Goal: Task Accomplishment & Management: Complete application form

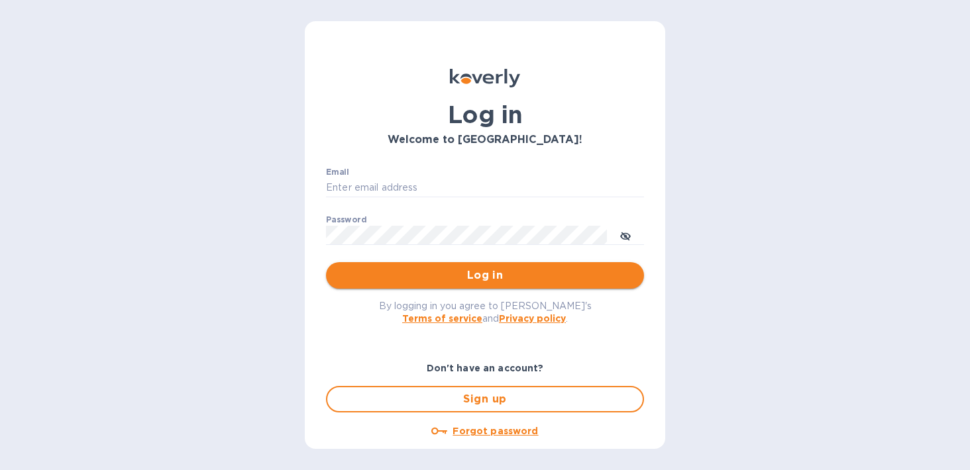
type input "[EMAIL_ADDRESS][DOMAIN_NAME]"
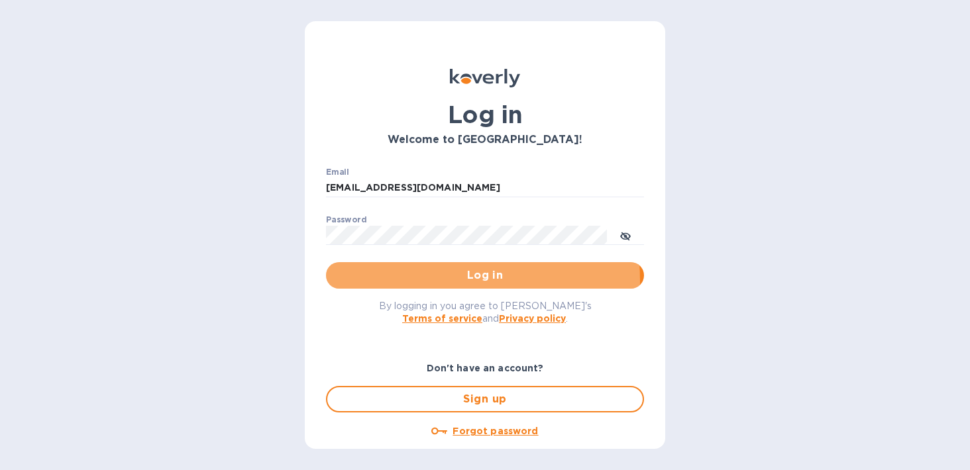
drag, startPoint x: 429, startPoint y: 281, endPoint x: 468, endPoint y: 271, distance: 41.0
click at [429, 281] on span "Log in" at bounding box center [484, 276] width 297 height 16
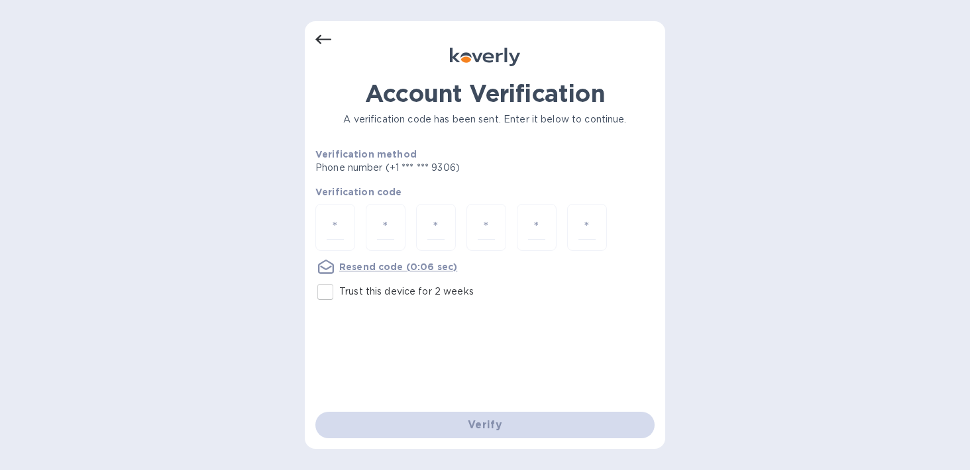
click at [332, 295] on input "Trust this device for 2 weeks" at bounding box center [325, 292] width 28 height 28
checkbox input "true"
click at [334, 221] on input "number" at bounding box center [335, 227] width 17 height 25
click at [336, 231] on input "number" at bounding box center [335, 227] width 17 height 25
type input "9"
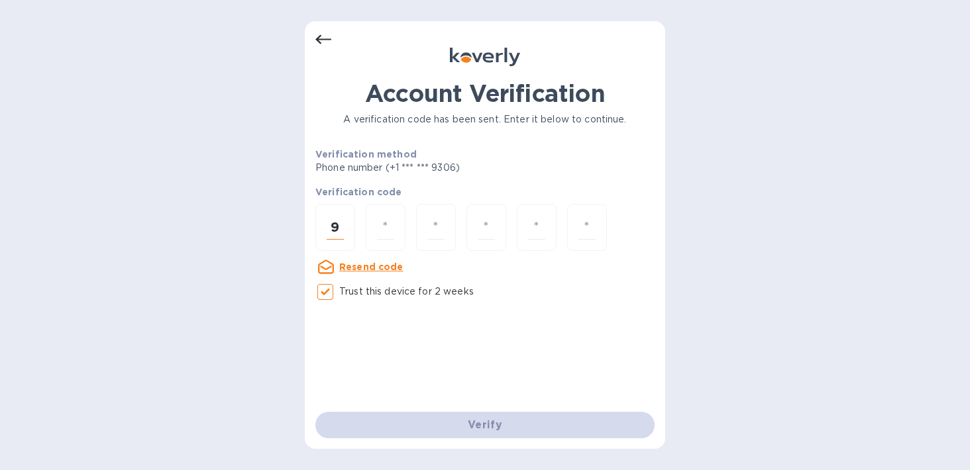
type input "3"
type input "6"
type input "2"
type input "7"
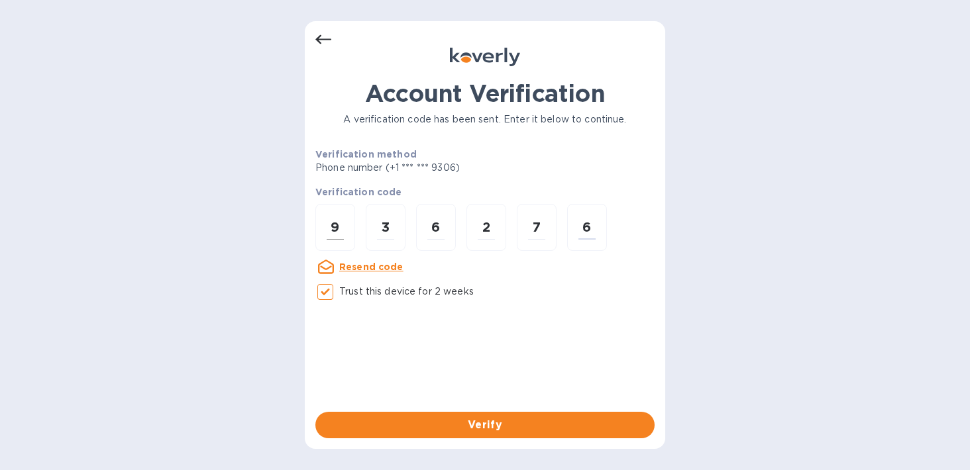
type input "6"
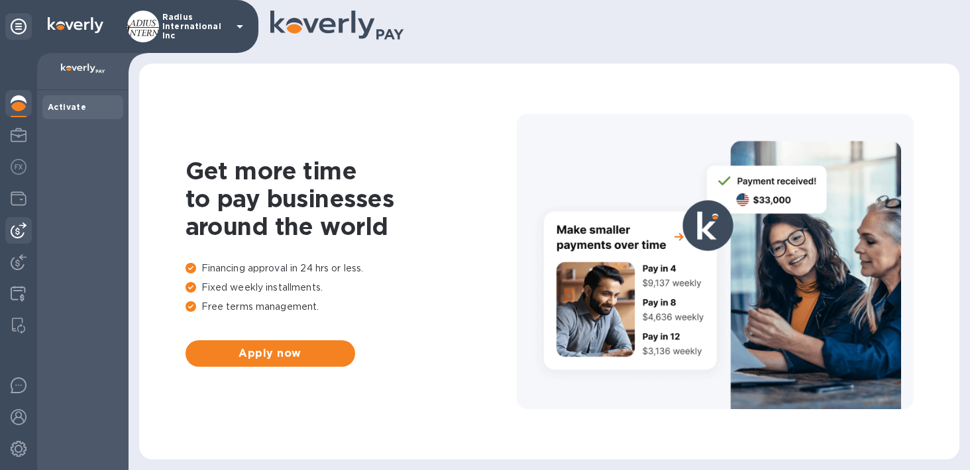
click at [11, 223] on img at bounding box center [19, 231] width 16 height 16
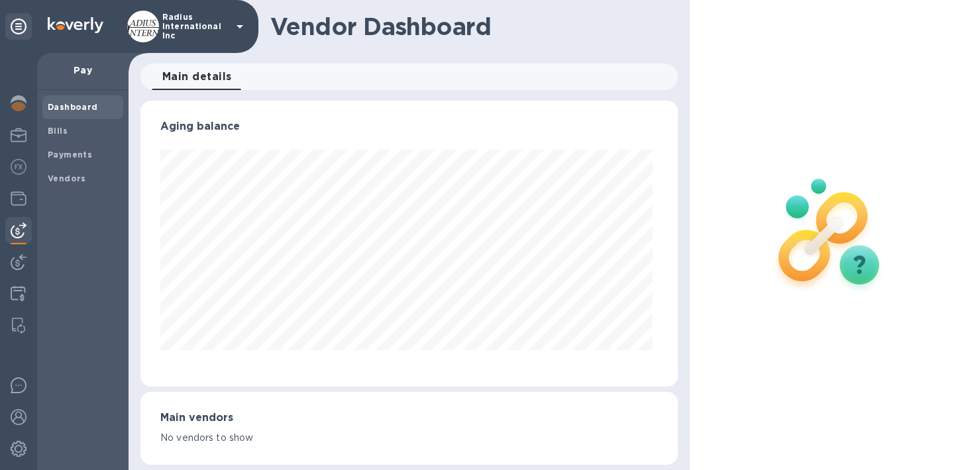
scroll to position [286, 531]
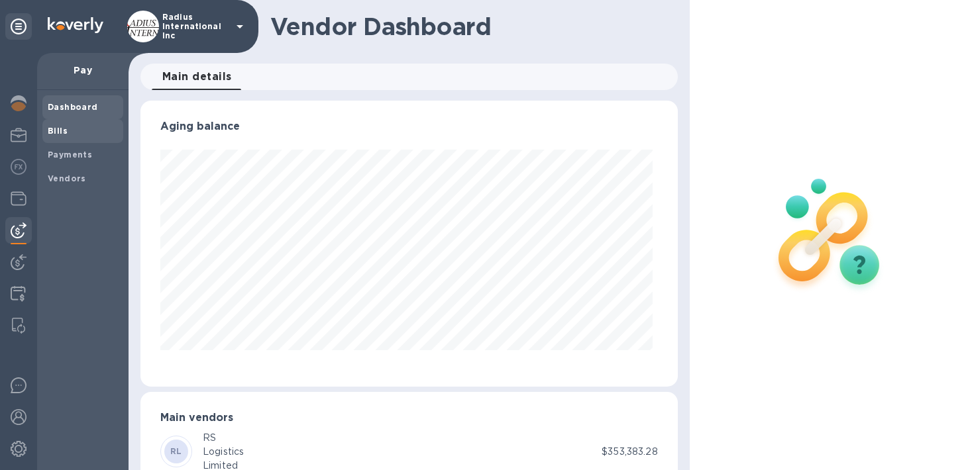
click at [76, 129] on span "Bills" at bounding box center [83, 131] width 70 height 13
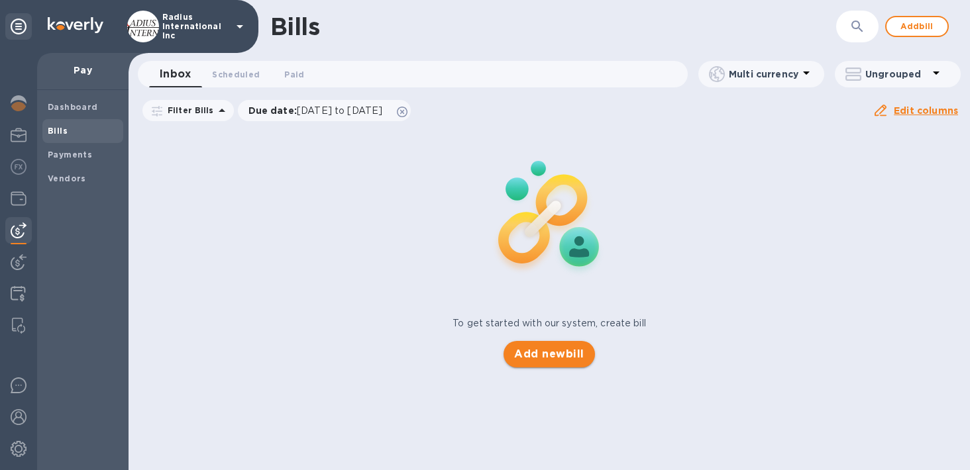
click at [558, 349] on span "Add new bill" at bounding box center [549, 354] width 70 height 16
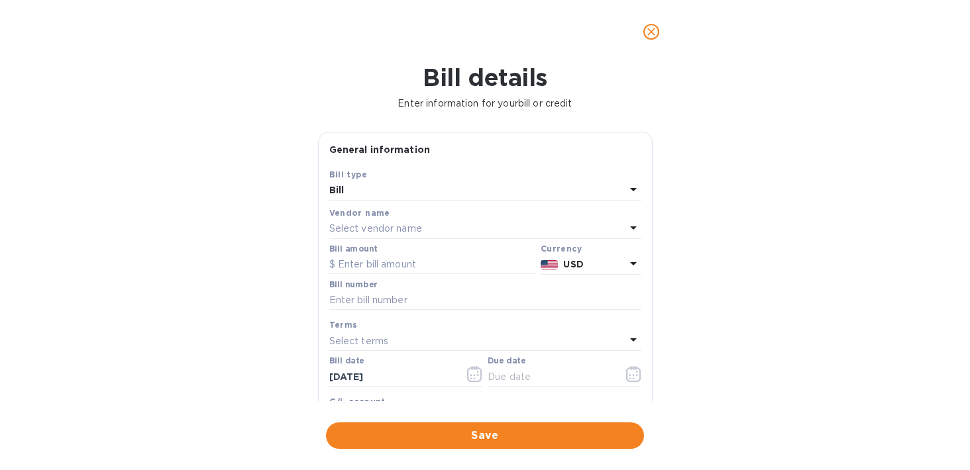
drag, startPoint x: 368, startPoint y: 227, endPoint x: 462, endPoint y: 209, distance: 95.7
click at [368, 227] on p "Select vendor name" at bounding box center [375, 229] width 93 height 14
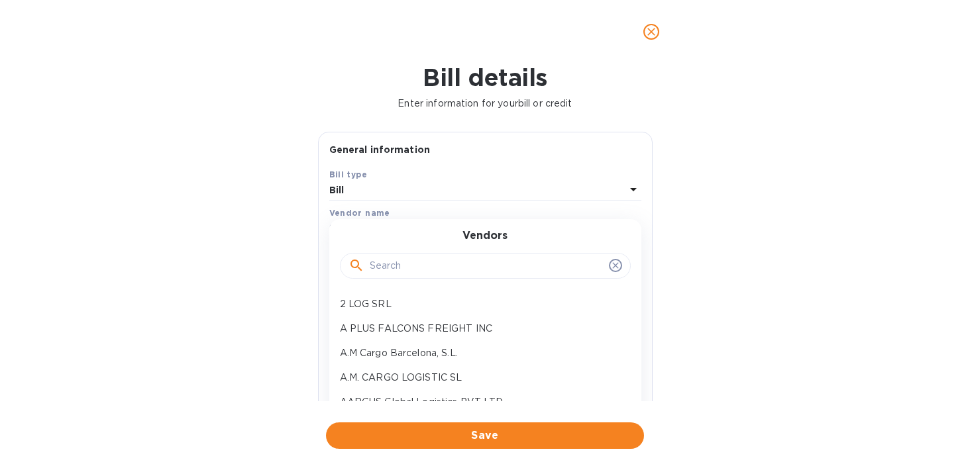
drag, startPoint x: 450, startPoint y: 260, endPoint x: 513, endPoint y: 230, distance: 69.3
click at [452, 259] on input "text" at bounding box center [487, 266] width 234 height 20
type input "e"
type input "easyfreight"
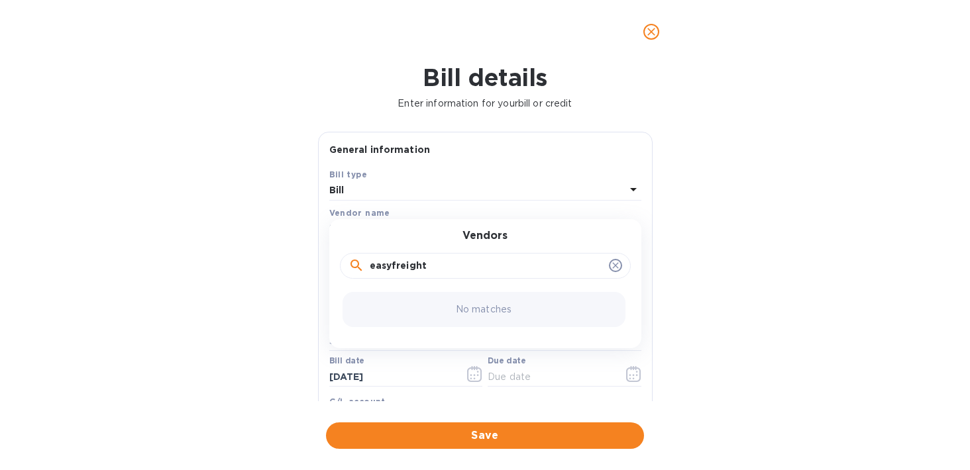
drag, startPoint x: 485, startPoint y: 271, endPoint x: 262, endPoint y: 257, distance: 223.0
click at [262, 257] on div "Bill details Enter information for your bill or credit General information Save…" at bounding box center [485, 267] width 970 height 407
type input "easy freight"
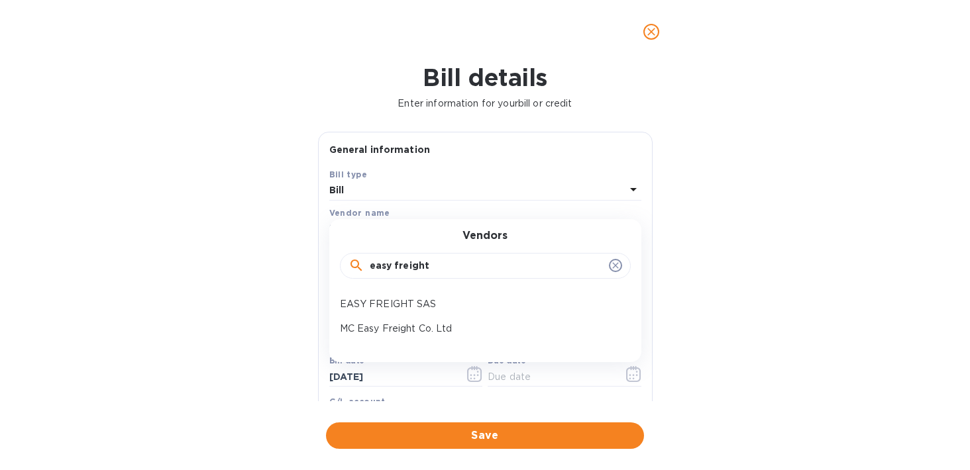
click at [381, 298] on p "EASY FREIGHT SAS" at bounding box center [480, 304] width 280 height 14
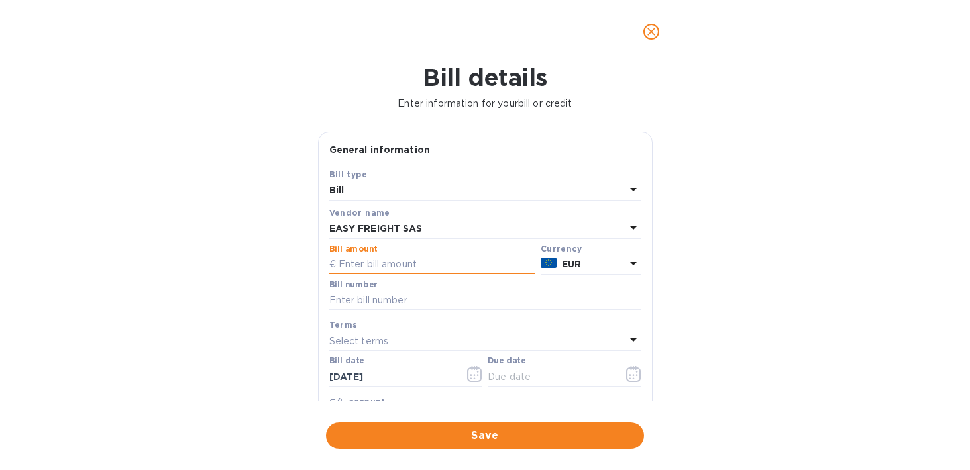
click at [431, 266] on input "text" at bounding box center [432, 265] width 206 height 20
type input "9,325.81"
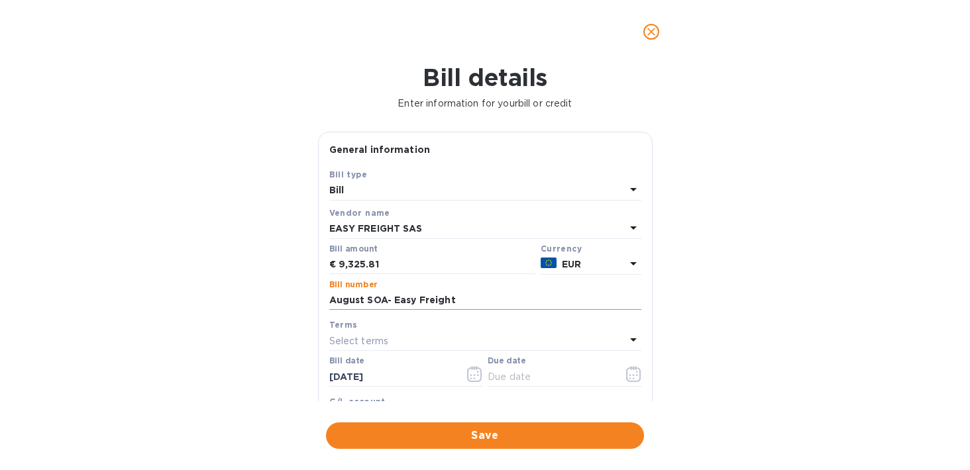
type input "August SOA- Easy Freight"
drag, startPoint x: 505, startPoint y: 376, endPoint x: 613, endPoint y: 382, distance: 108.8
click at [505, 376] on input "text" at bounding box center [549, 377] width 125 height 20
click at [625, 383] on button "button" at bounding box center [633, 374] width 31 height 32
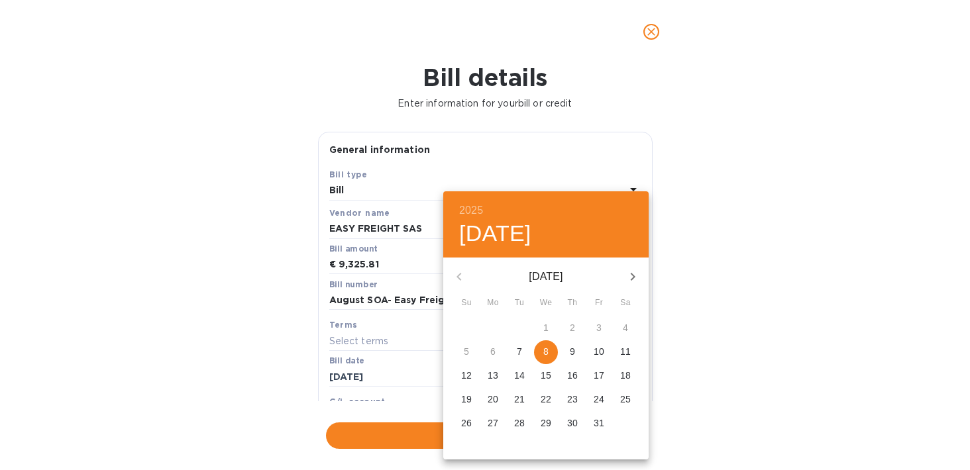
click at [546, 354] on p "8" at bounding box center [545, 351] width 5 height 13
type input "10/08/2025"
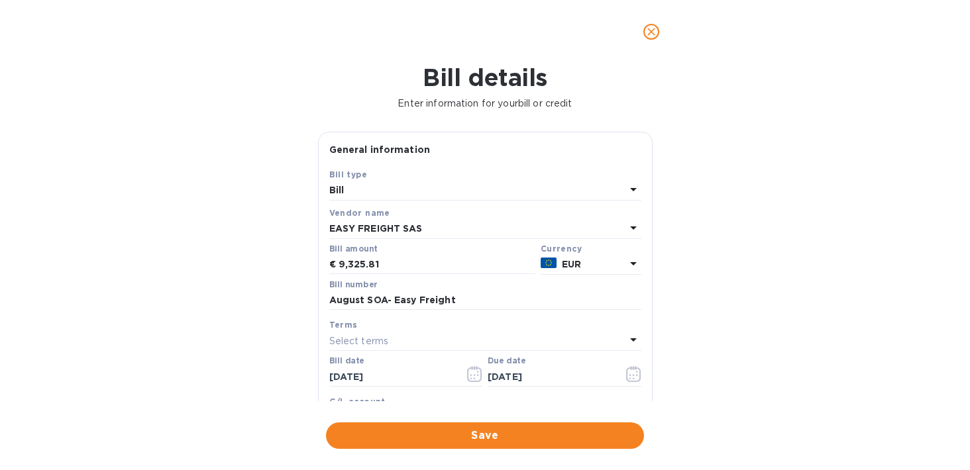
drag, startPoint x: 778, startPoint y: 358, endPoint x: 600, endPoint y: 453, distance: 202.1
click at [776, 360] on div "2025 Wed, Oct 8 October 2025 Su Mo Tu We Th Fr Sa 28 29 30 1 2 3 4 5 6 7 8 9 10…" at bounding box center [485, 235] width 970 height 470
drag, startPoint x: 570, startPoint y: 436, endPoint x: 526, endPoint y: 329, distance: 115.3
click at [570, 435] on span "Save" at bounding box center [484, 436] width 297 height 16
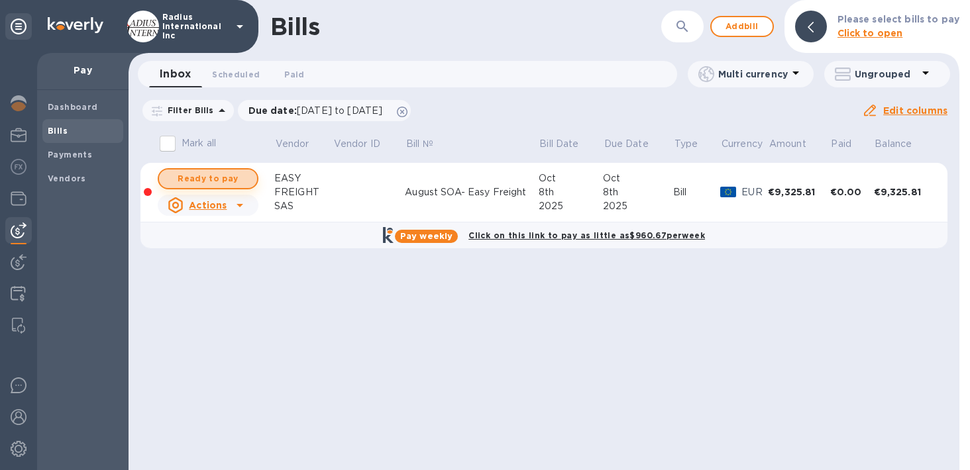
click at [230, 176] on span "Ready to pay" at bounding box center [208, 179] width 77 height 16
checkbox input "true"
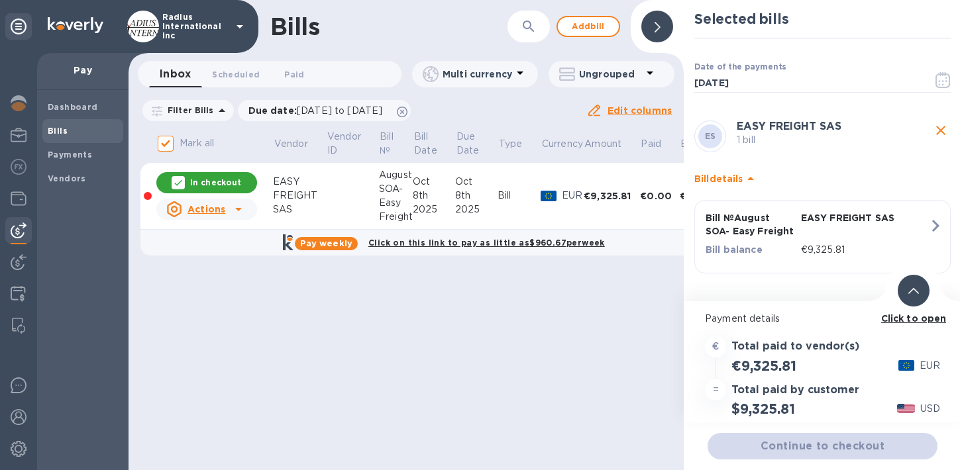
click at [795, 442] on div "Continue to checkout" at bounding box center [822, 447] width 235 height 32
click at [817, 444] on span "Continue to checkout" at bounding box center [822, 446] width 209 height 16
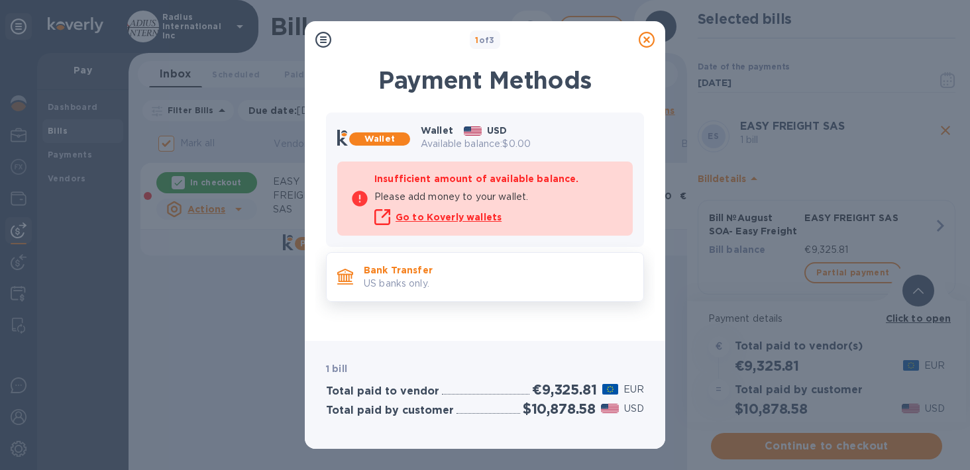
click at [413, 267] on p "Bank Transfer" at bounding box center [498, 270] width 269 height 13
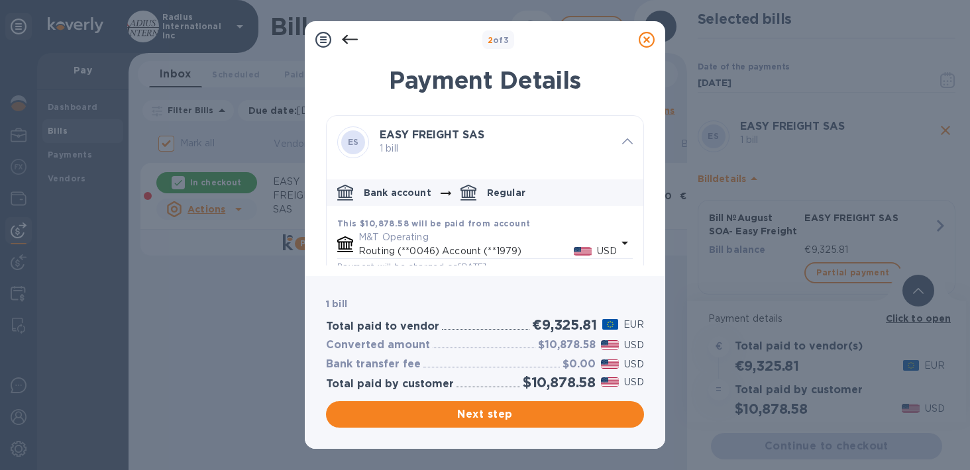
scroll to position [144, 0]
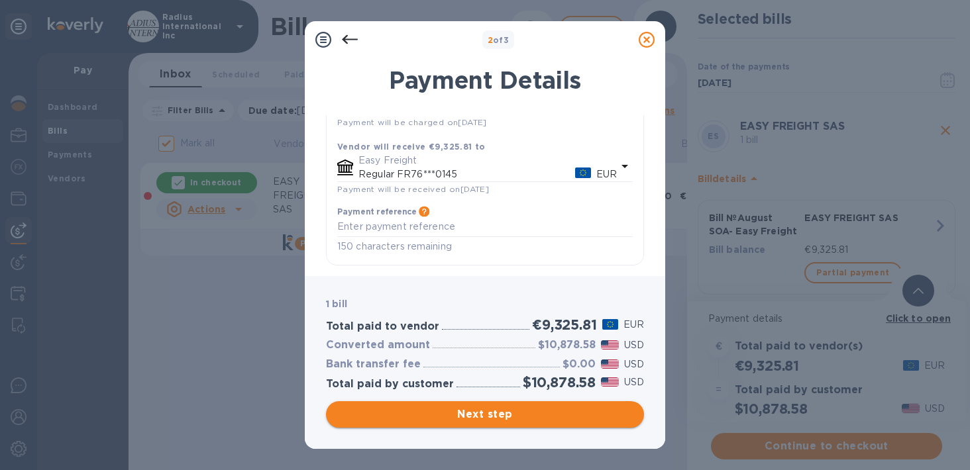
click at [509, 413] on span "Next step" at bounding box center [484, 415] width 297 height 16
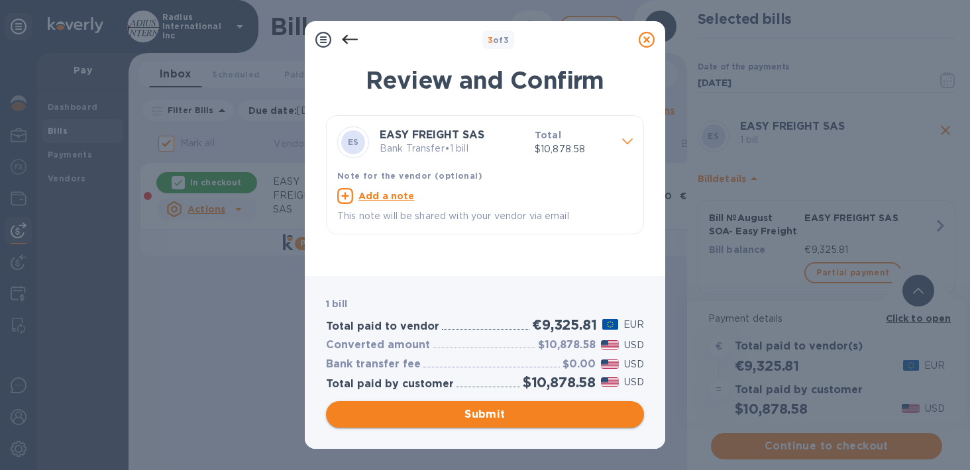
click at [473, 410] on span "Submit" at bounding box center [484, 415] width 297 height 16
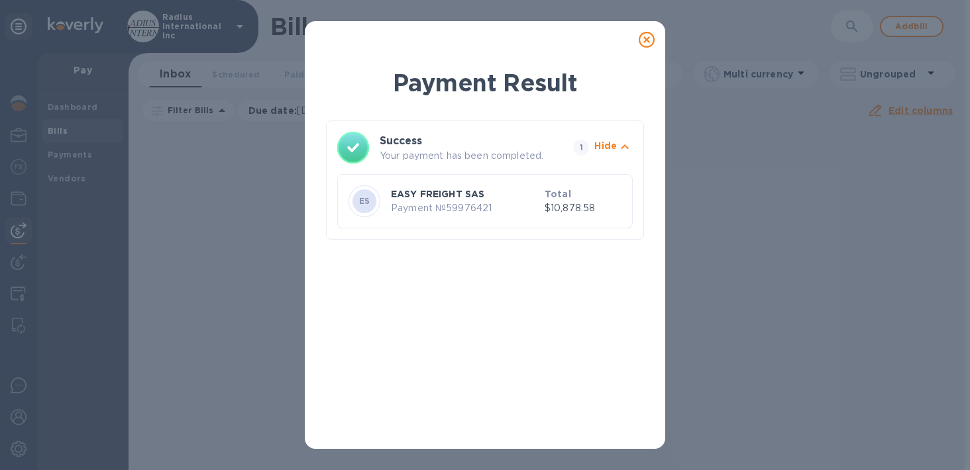
drag, startPoint x: 645, startPoint y: 42, endPoint x: 552, endPoint y: 109, distance: 114.5
click at [645, 44] on icon at bounding box center [647, 40] width 16 height 16
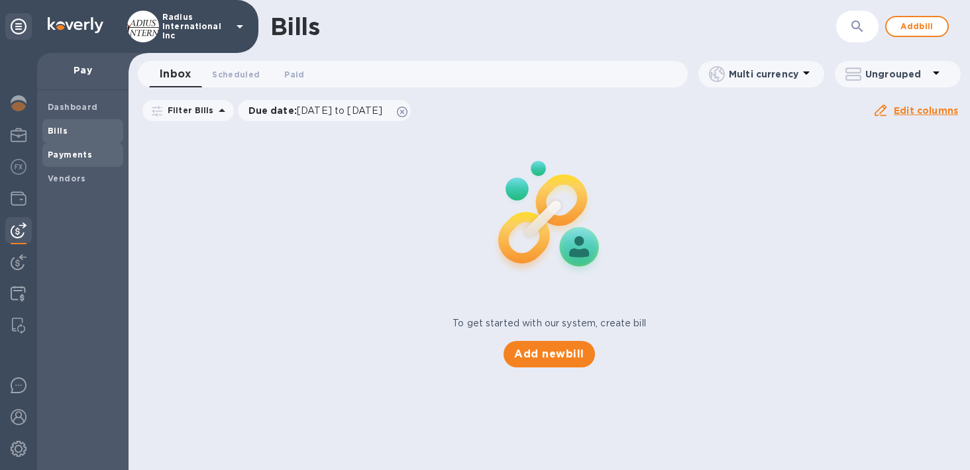
click at [93, 155] on span "Payments" at bounding box center [83, 154] width 70 height 13
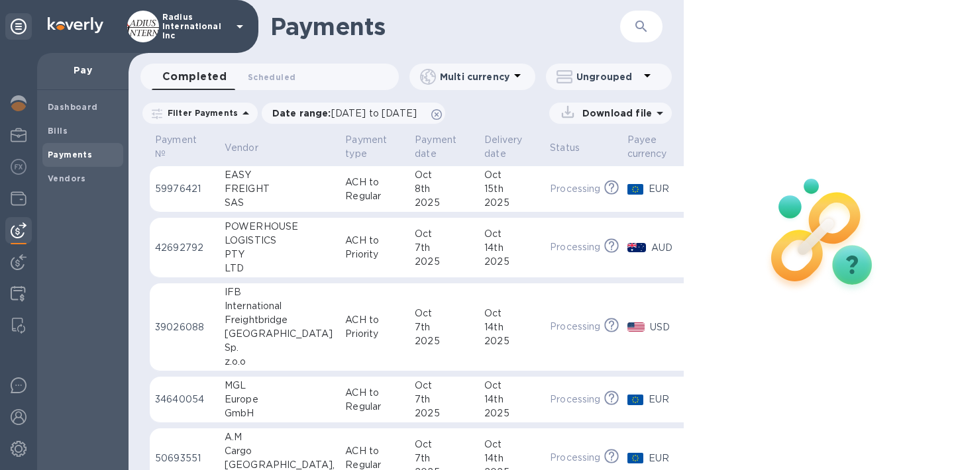
drag, startPoint x: 283, startPoint y: 192, endPoint x: 572, endPoint y: 129, distance: 295.6
click at [285, 192] on div "FREIGHT" at bounding box center [280, 189] width 110 height 14
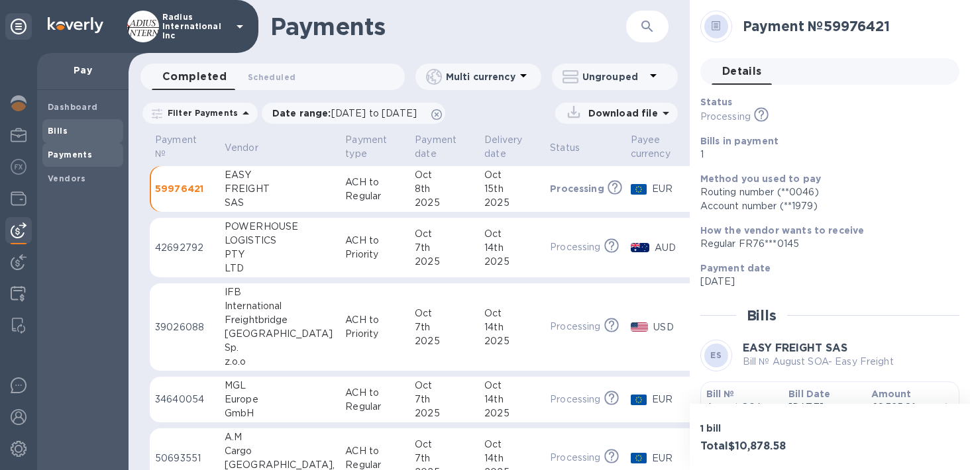
click at [67, 130] on span "Bills" at bounding box center [83, 131] width 70 height 13
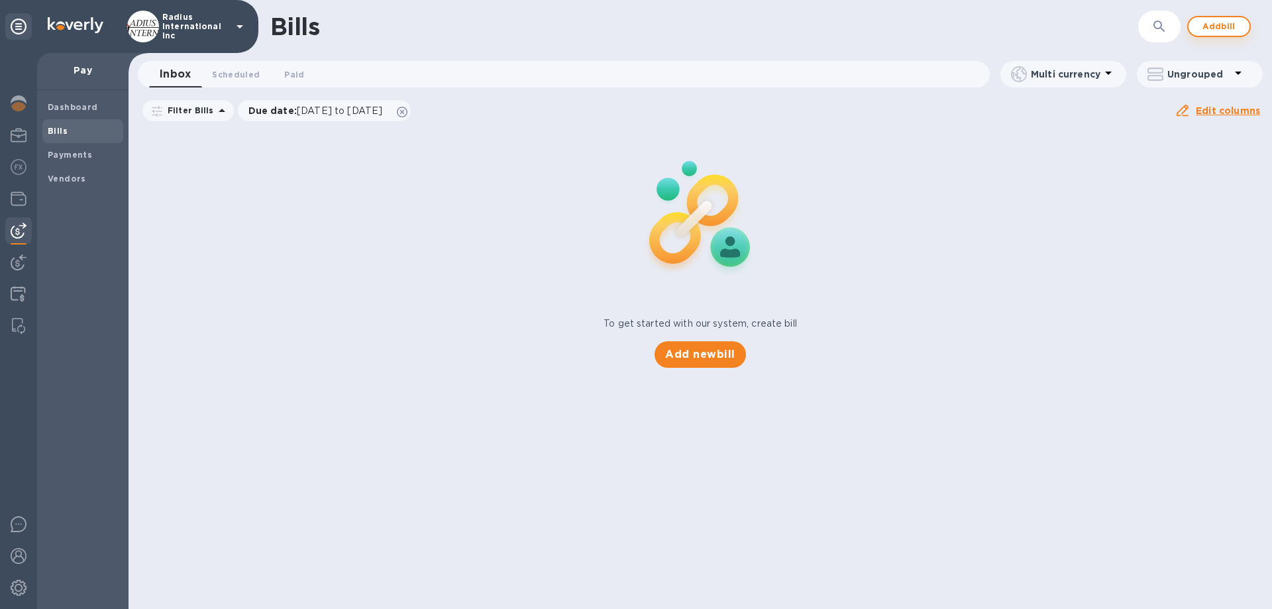
click at [969, 32] on span "Add bill" at bounding box center [1219, 27] width 40 height 16
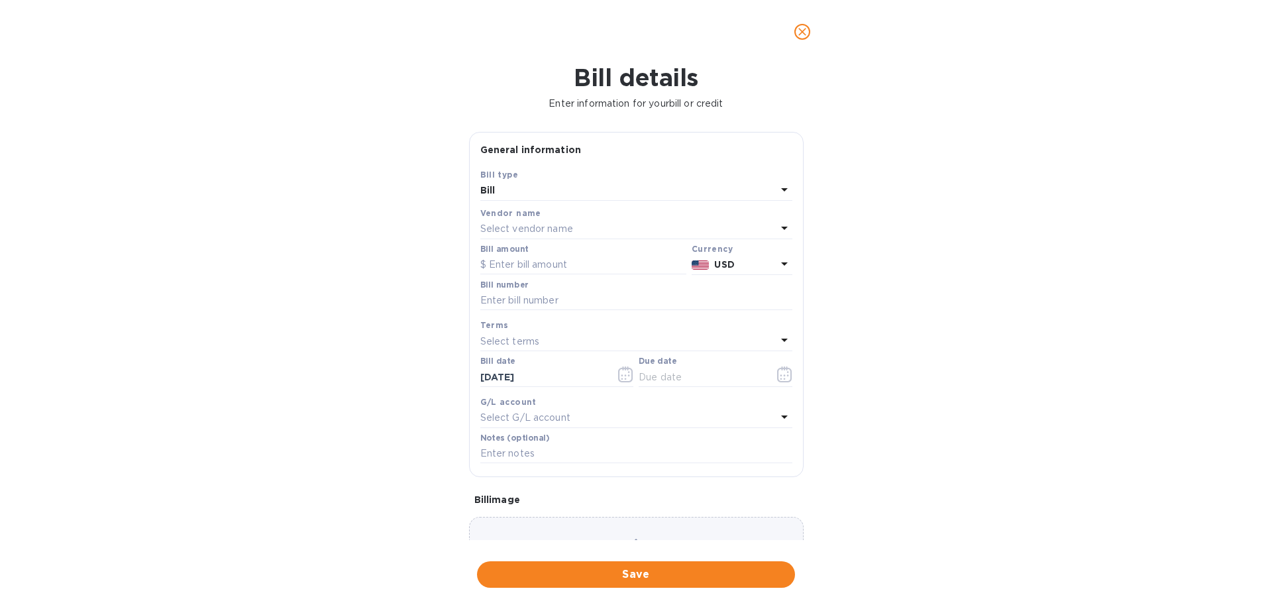
click at [544, 223] on p "Select vendor name" at bounding box center [526, 229] width 93 height 14
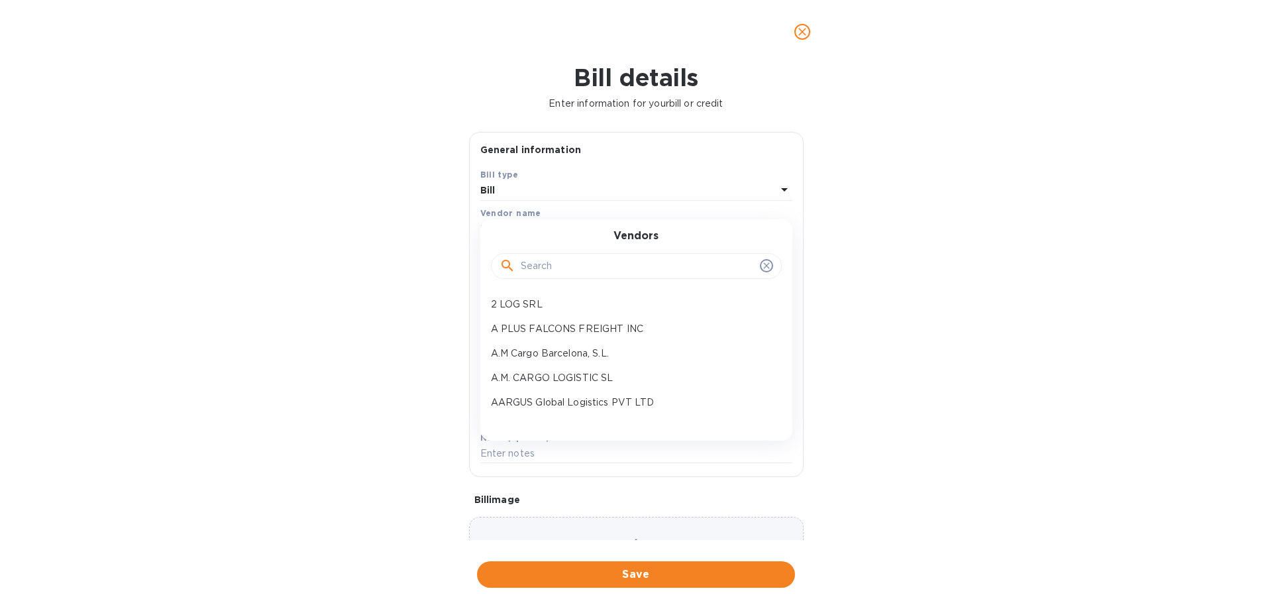
click at [564, 266] on input "text" at bounding box center [638, 266] width 234 height 20
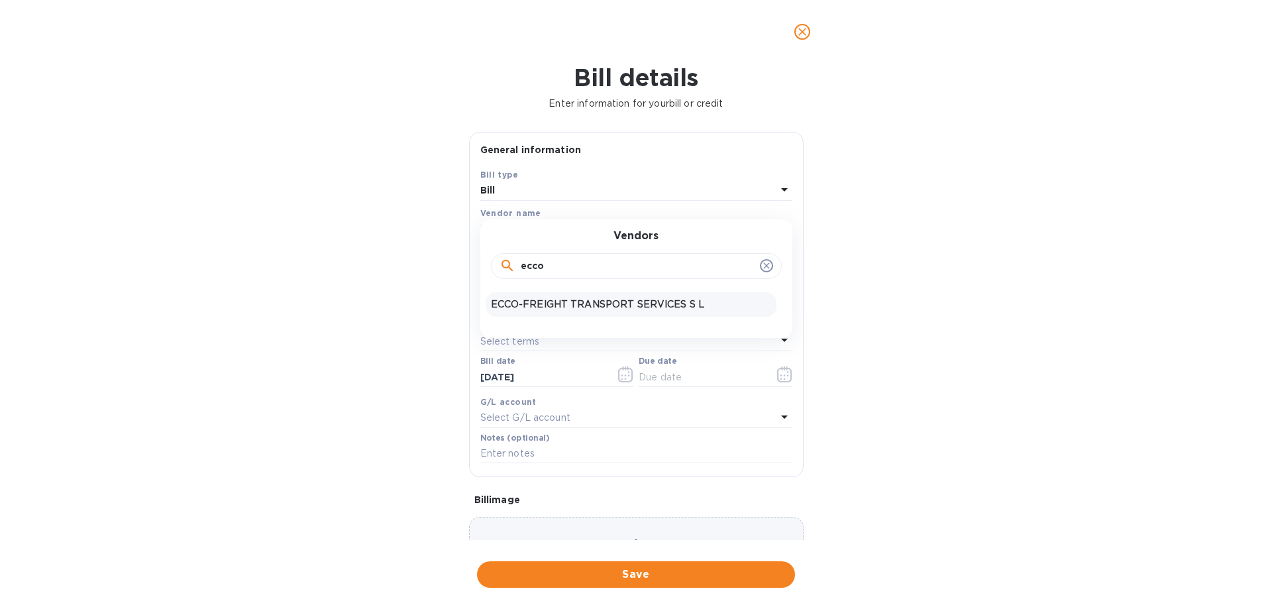
type input "ecco"
click at [588, 305] on p "ECCO-FREIGHT TRANSPORT SERVICES S L" at bounding box center [631, 304] width 280 height 14
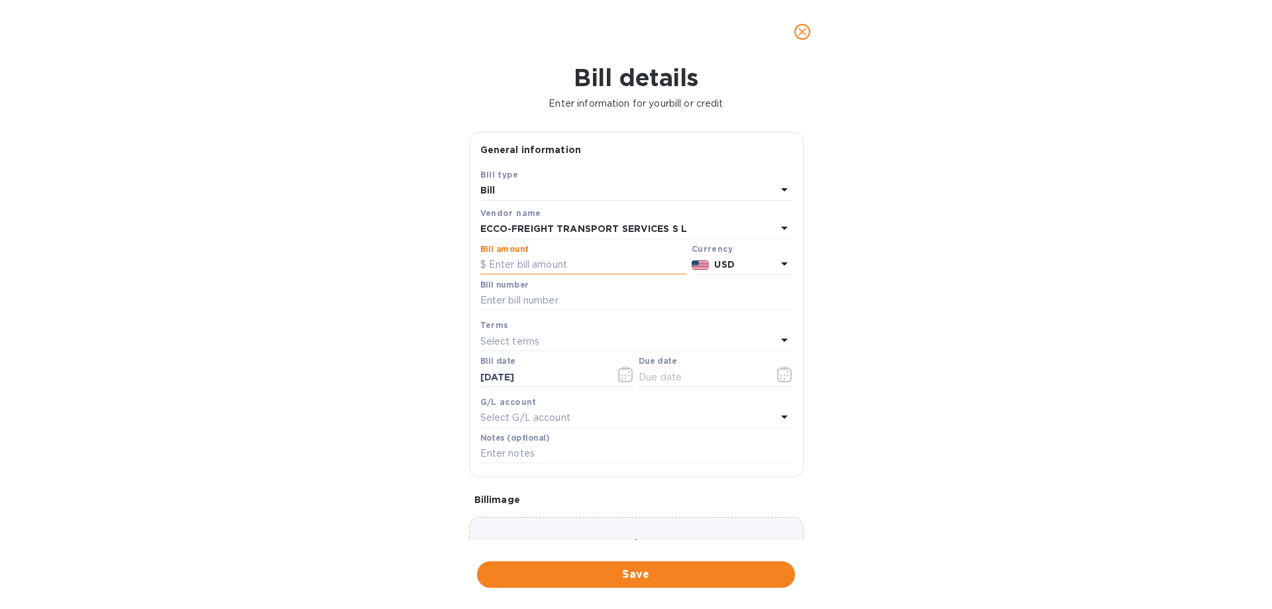
click at [537, 269] on input "text" at bounding box center [583, 265] width 206 height 20
click at [725, 268] on b "USD" at bounding box center [724, 264] width 20 height 11
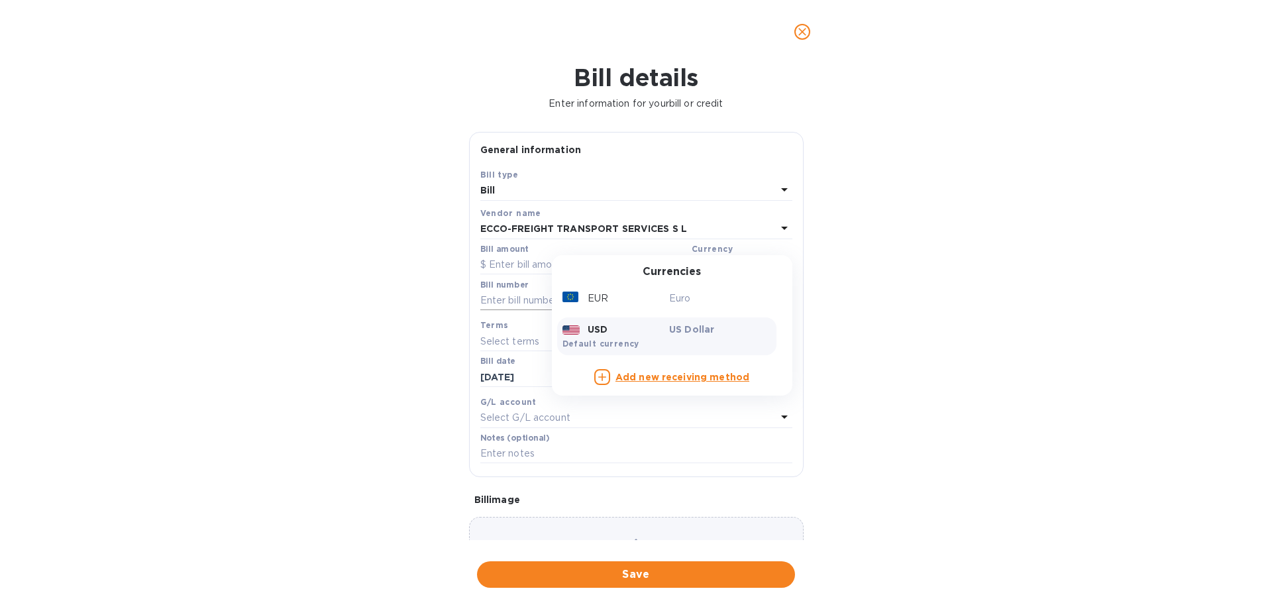
click at [673, 299] on p "Euro" at bounding box center [720, 298] width 102 height 14
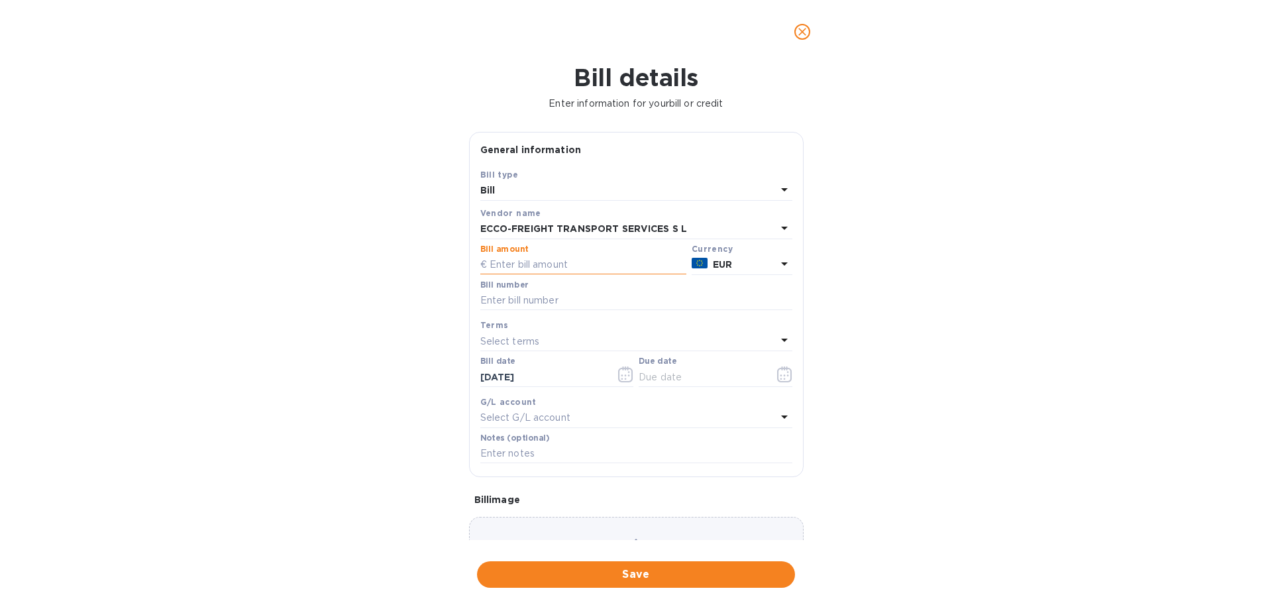
click at [540, 265] on input "text" at bounding box center [583, 265] width 206 height 20
type input "38,880.39"
drag, startPoint x: 564, startPoint y: 297, endPoint x: 557, endPoint y: 295, distance: 6.9
click at [562, 296] on input "text" at bounding box center [636, 301] width 312 height 20
type input "JULY EUR"
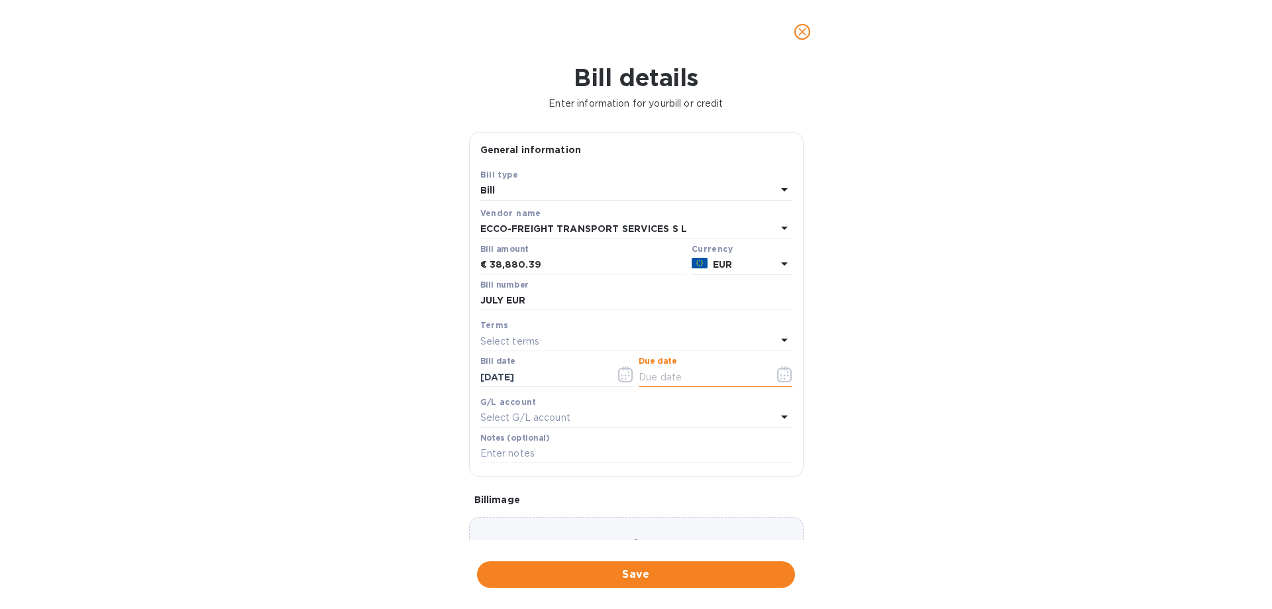
drag, startPoint x: 672, startPoint y: 375, endPoint x: 741, endPoint y: 375, distance: 68.2
click at [672, 375] on input "text" at bounding box center [701, 377] width 125 height 20
click at [783, 375] on icon "button" at bounding box center [784, 375] width 2 height 2
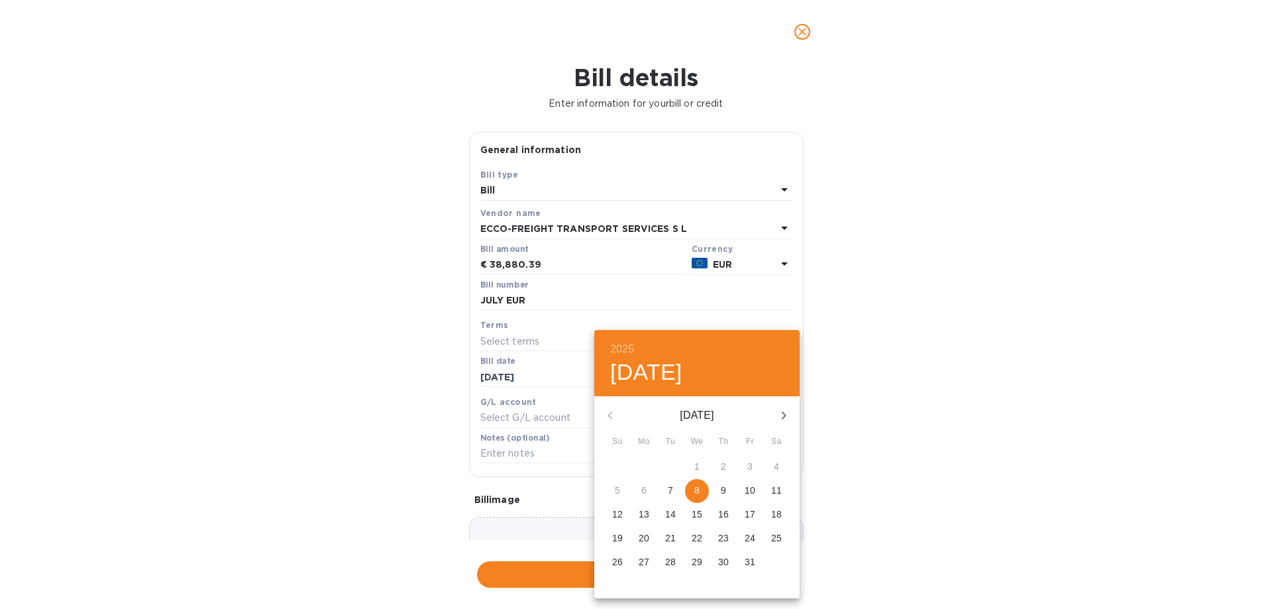
drag, startPoint x: 702, startPoint y: 487, endPoint x: 755, endPoint y: 489, distance: 53.0
click at [707, 470] on span "8" at bounding box center [697, 490] width 24 height 13
type input "10/08/2025"
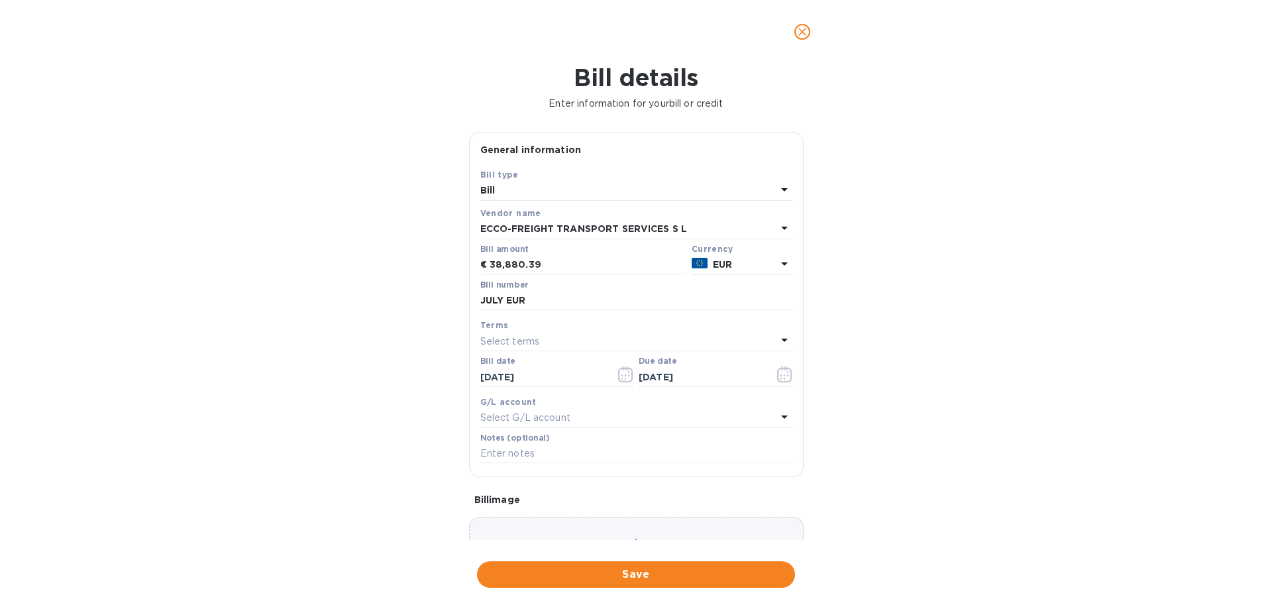
drag, startPoint x: 946, startPoint y: 497, endPoint x: 844, endPoint y: 535, distance: 109.0
click at [939, 470] on div "2025 Wed, Oct 8 October 2025 Su Mo Tu We Th Fr Sa 28 29 30 1 2 3 4 5 6 7 8 9 10…" at bounding box center [636, 304] width 1272 height 609
click at [740, 470] on span "Save" at bounding box center [635, 574] width 297 height 16
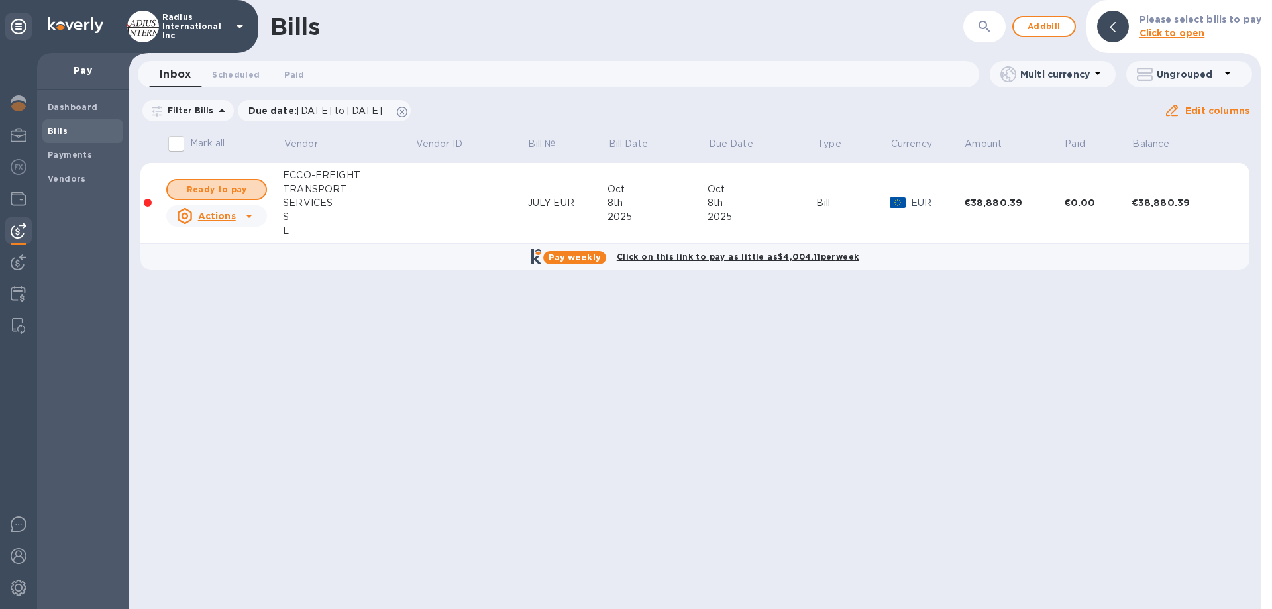
click at [218, 193] on span "Ready to pay" at bounding box center [216, 189] width 77 height 16
checkbox input "true"
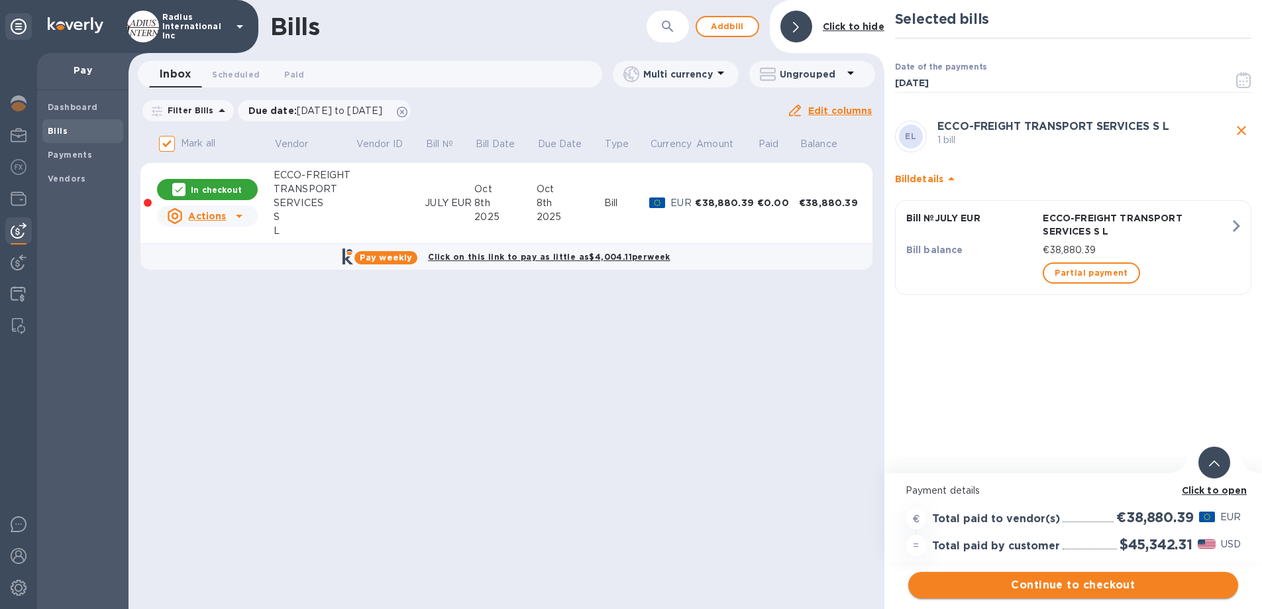
click at [969, 470] on span "Continue to checkout" at bounding box center [1073, 585] width 309 height 16
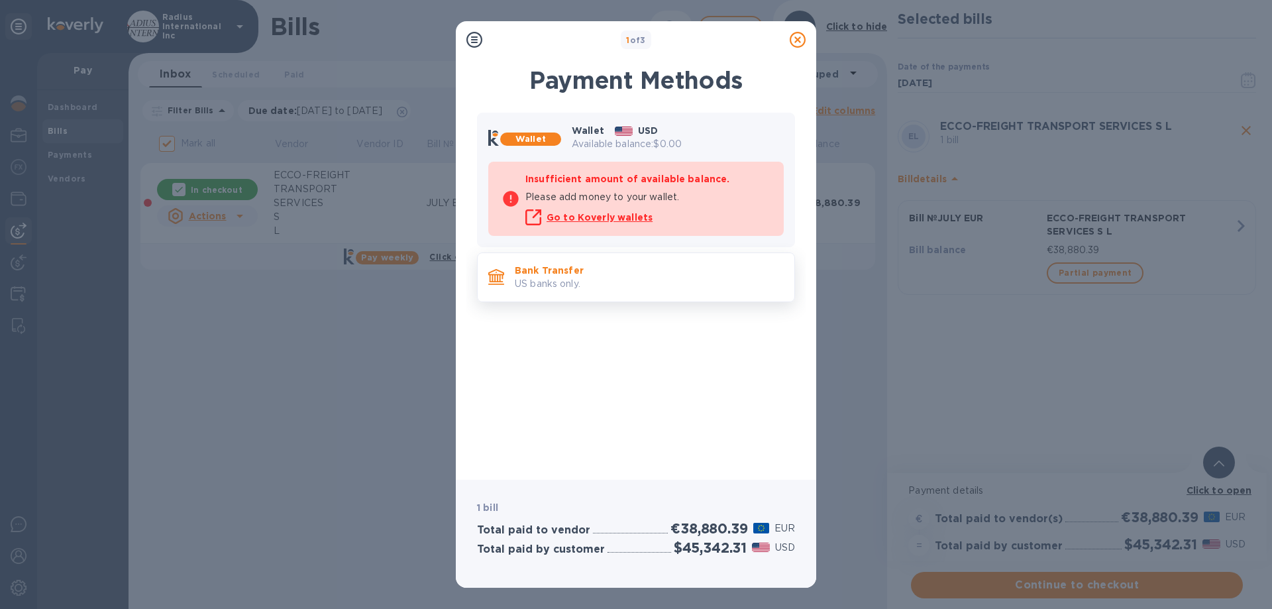
click at [632, 276] on p "Bank Transfer" at bounding box center [649, 270] width 269 height 13
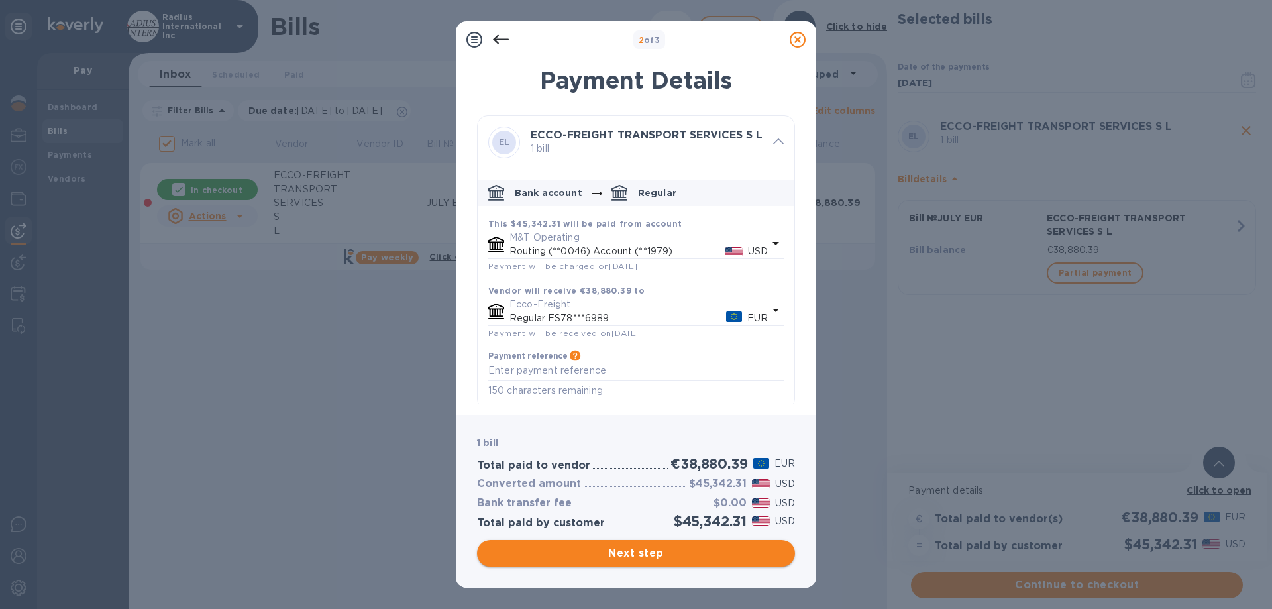
click at [660, 470] on span "Next step" at bounding box center [635, 553] width 297 height 16
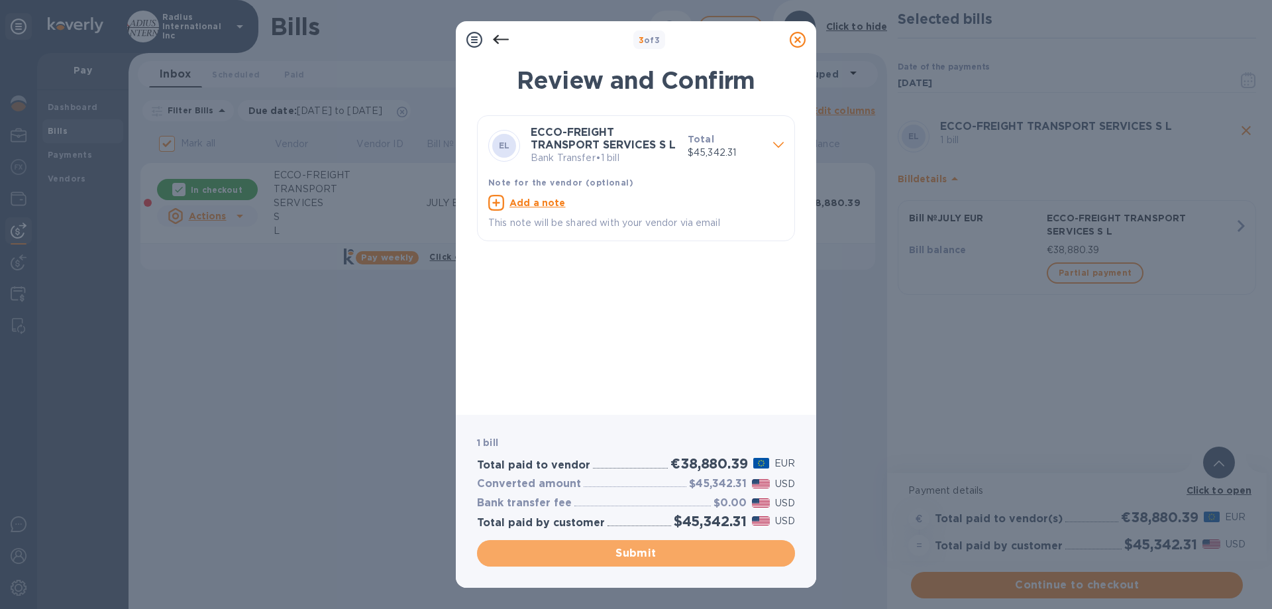
drag, startPoint x: 648, startPoint y: 552, endPoint x: 731, endPoint y: 431, distance: 146.8
click at [649, 470] on span "Submit" at bounding box center [635, 553] width 297 height 16
